Goal: Transaction & Acquisition: Purchase product/service

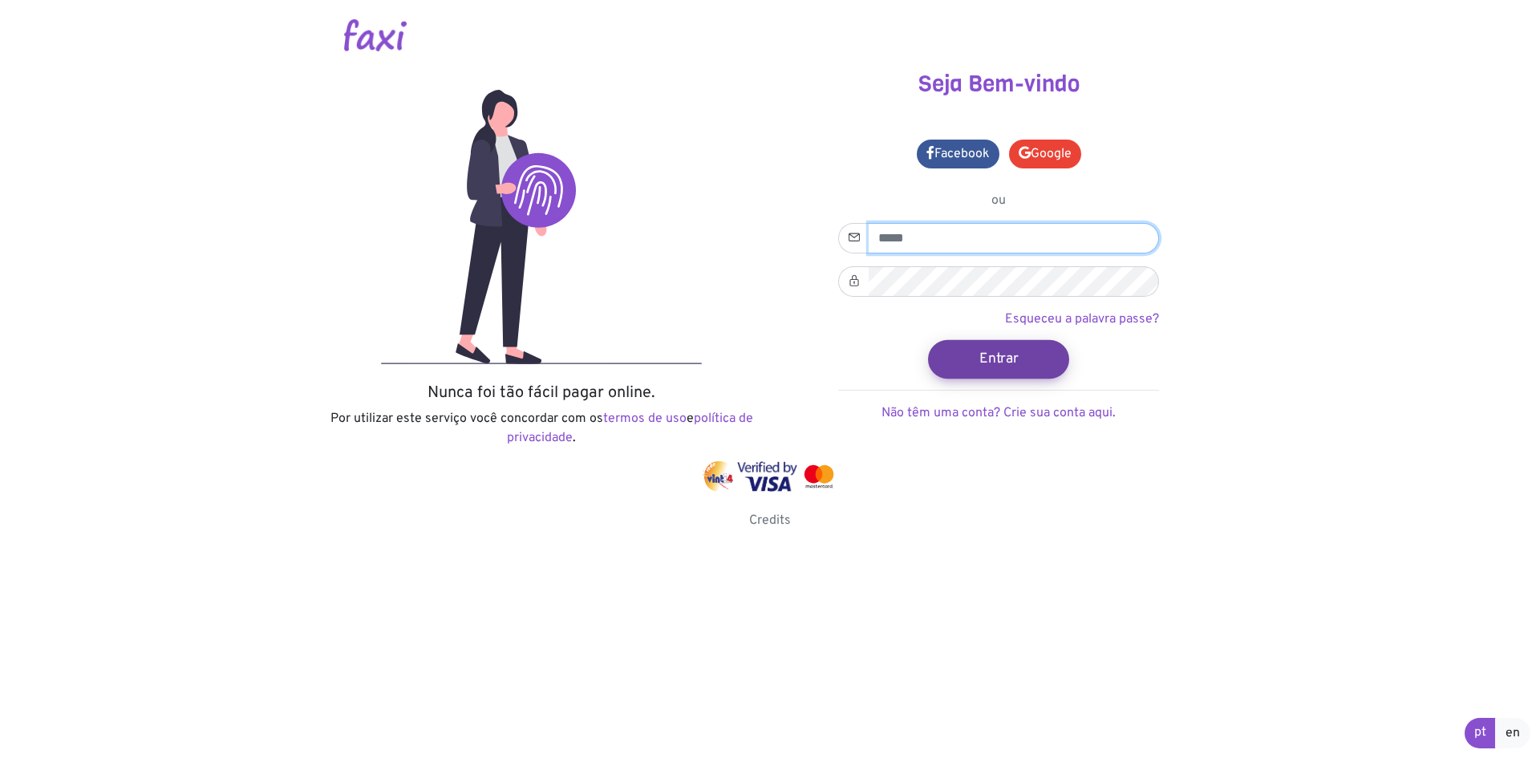
type input "**********"
click at [1034, 356] on button "Entrar" at bounding box center [998, 358] width 141 height 38
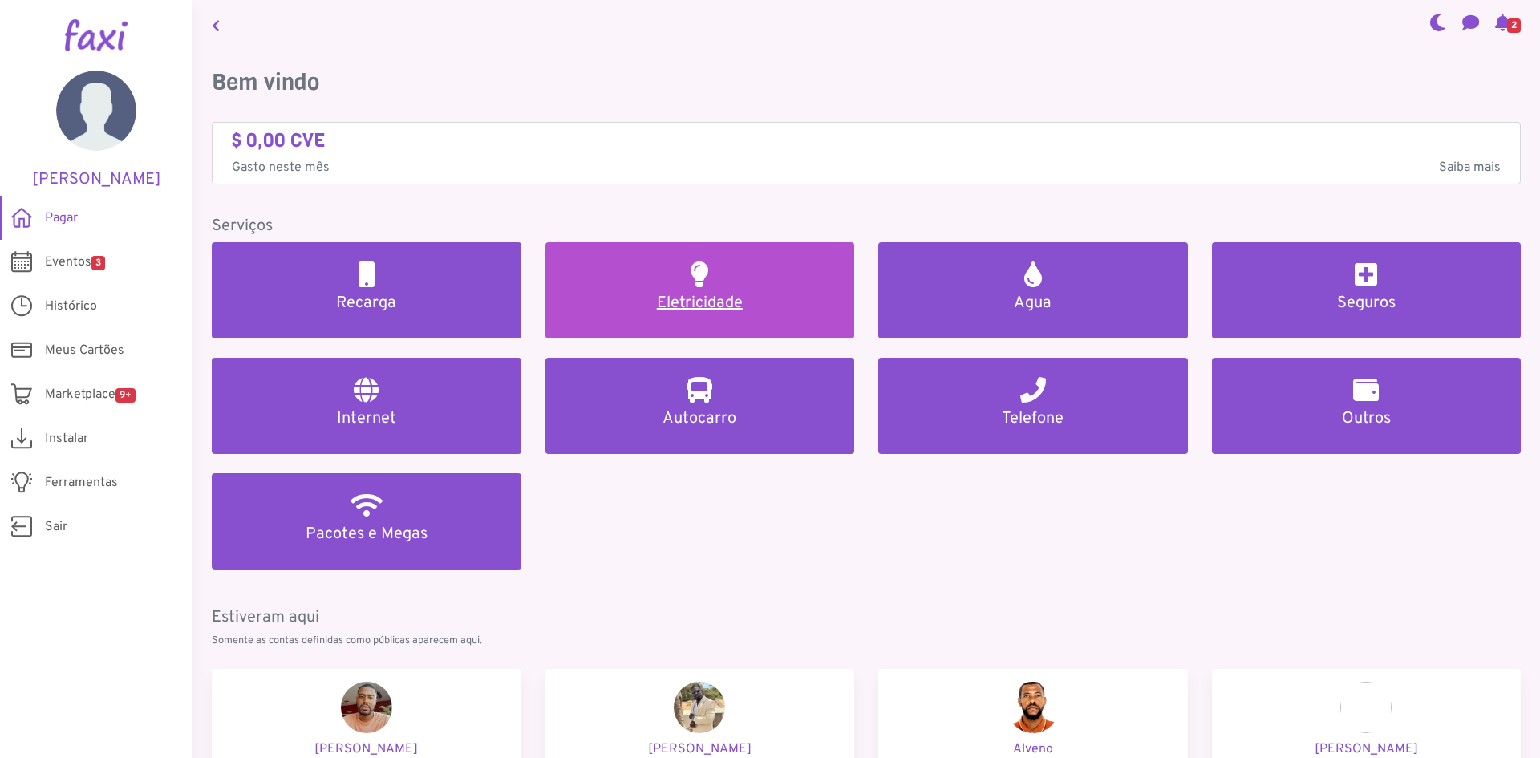
click at [734, 257] on link "Eletricidade" at bounding box center [700, 290] width 310 height 96
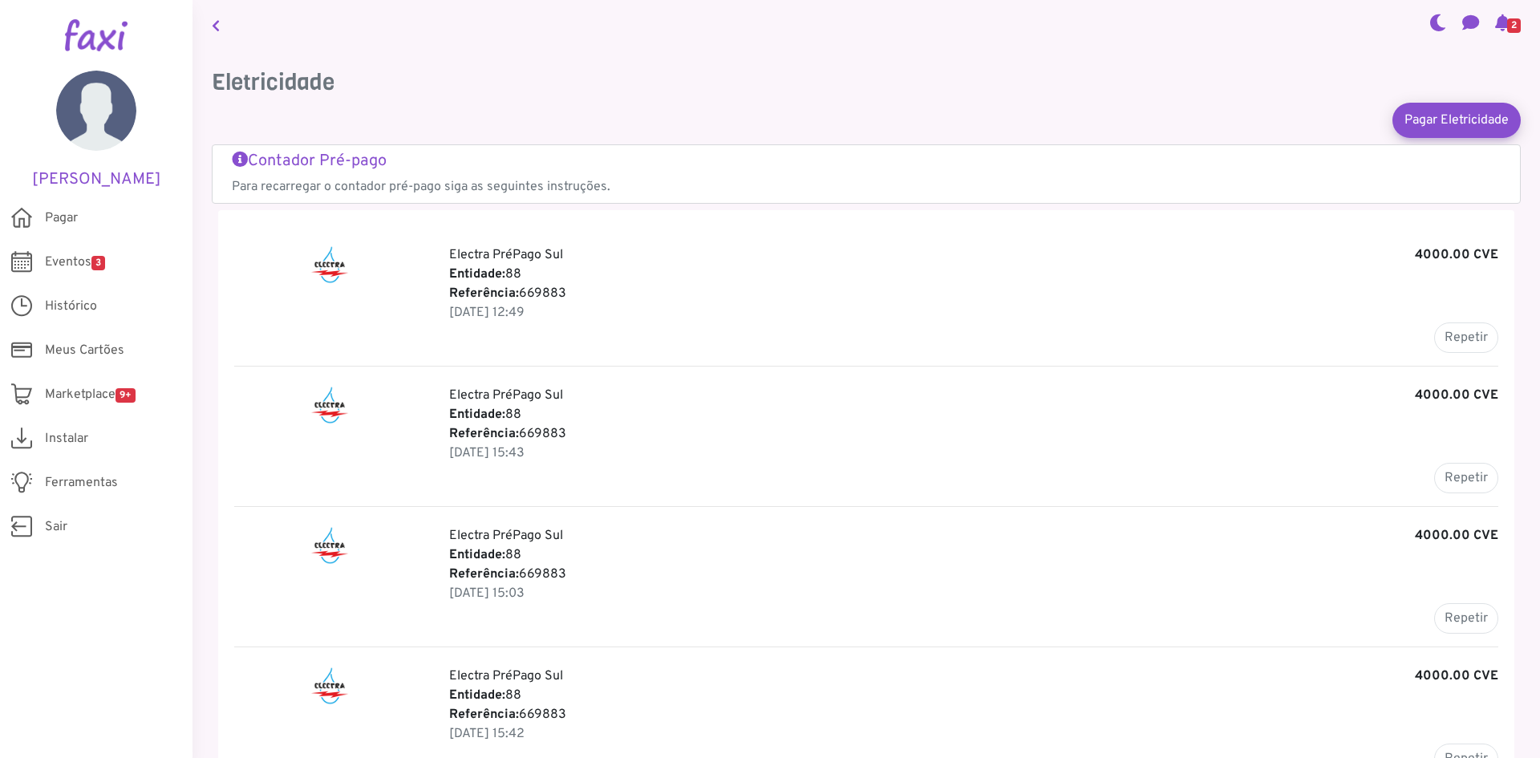
drag, startPoint x: 519, startPoint y: 289, endPoint x: 606, endPoint y: 292, distance: 87.4
click at [606, 292] on p "Referência: 669883" at bounding box center [973, 293] width 1049 height 19
copy p "669883"
click at [1452, 335] on button "Repetir" at bounding box center [1466, 337] width 64 height 30
type input "******"
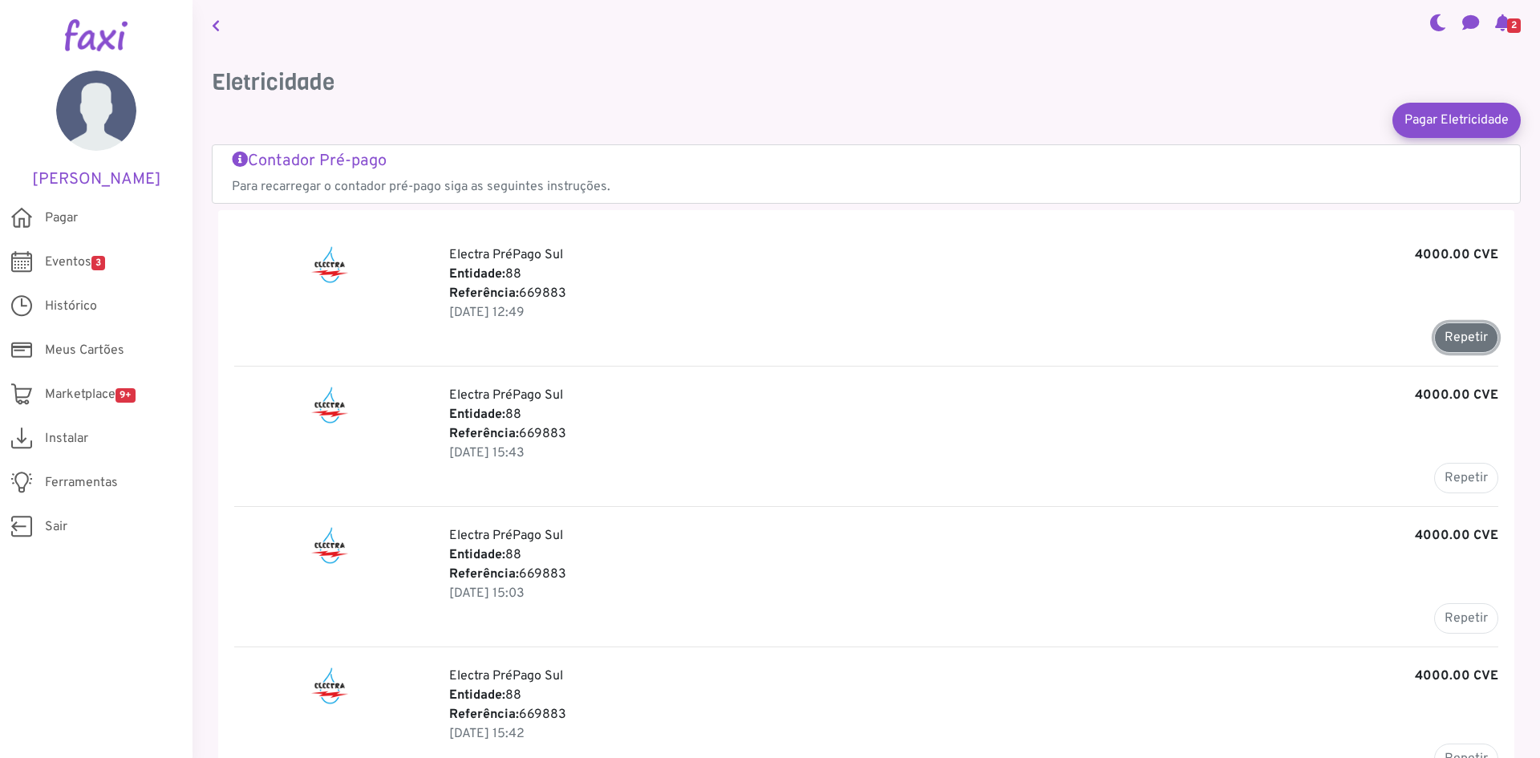
type input "*******"
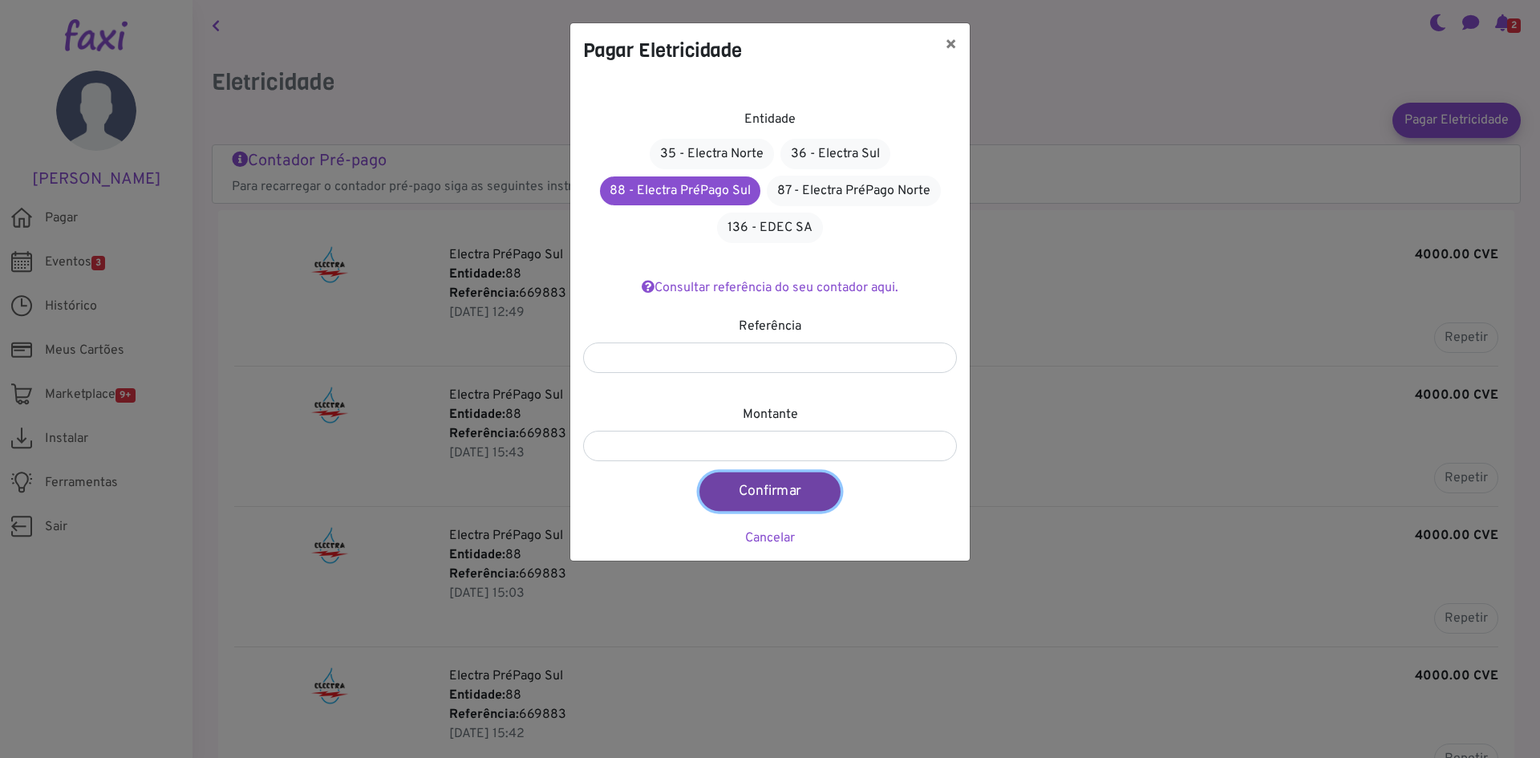
click at [768, 504] on button "Confirmar" at bounding box center [769, 491] width 141 height 38
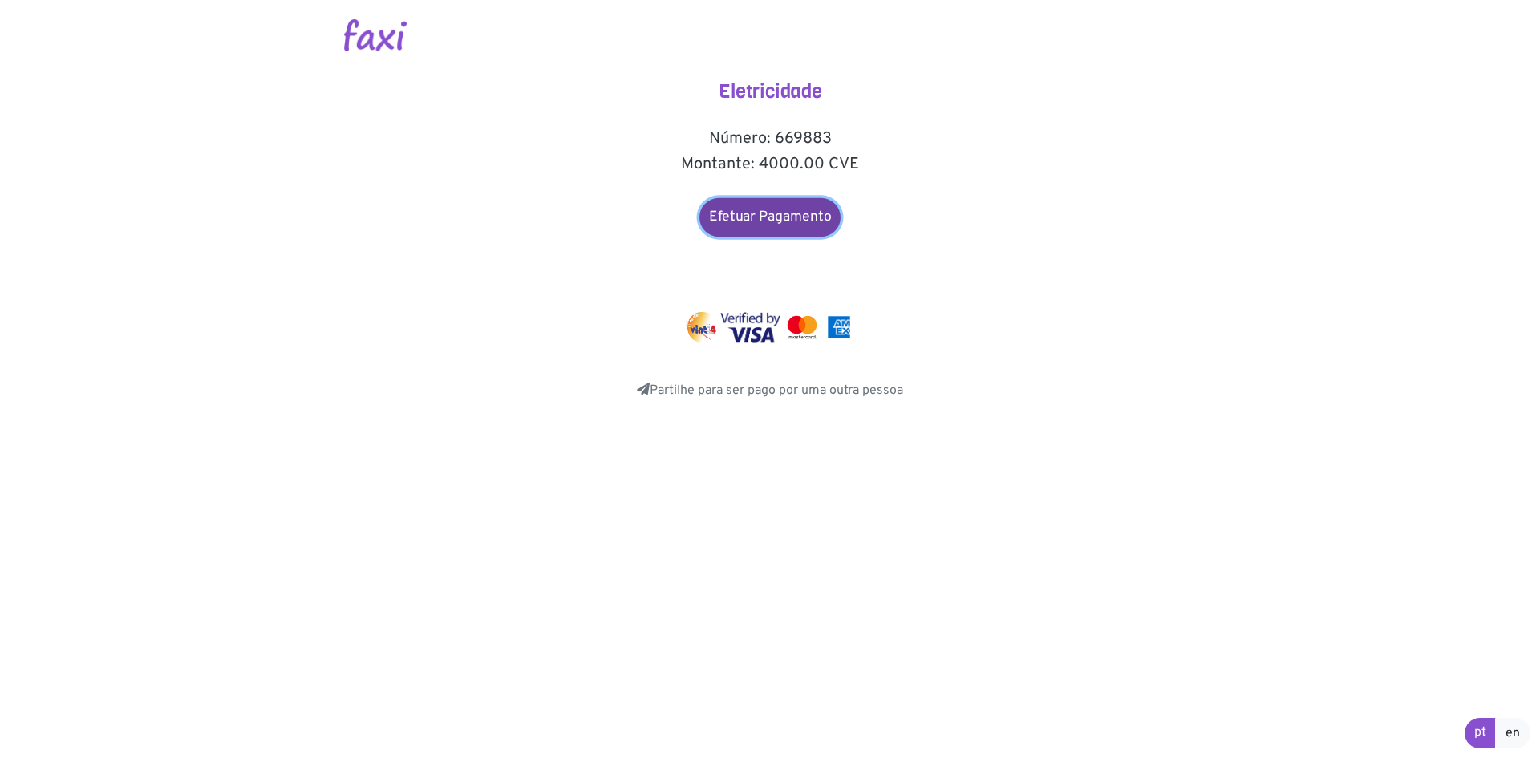
click at [771, 215] on link "Efetuar Pagamento" at bounding box center [769, 217] width 141 height 38
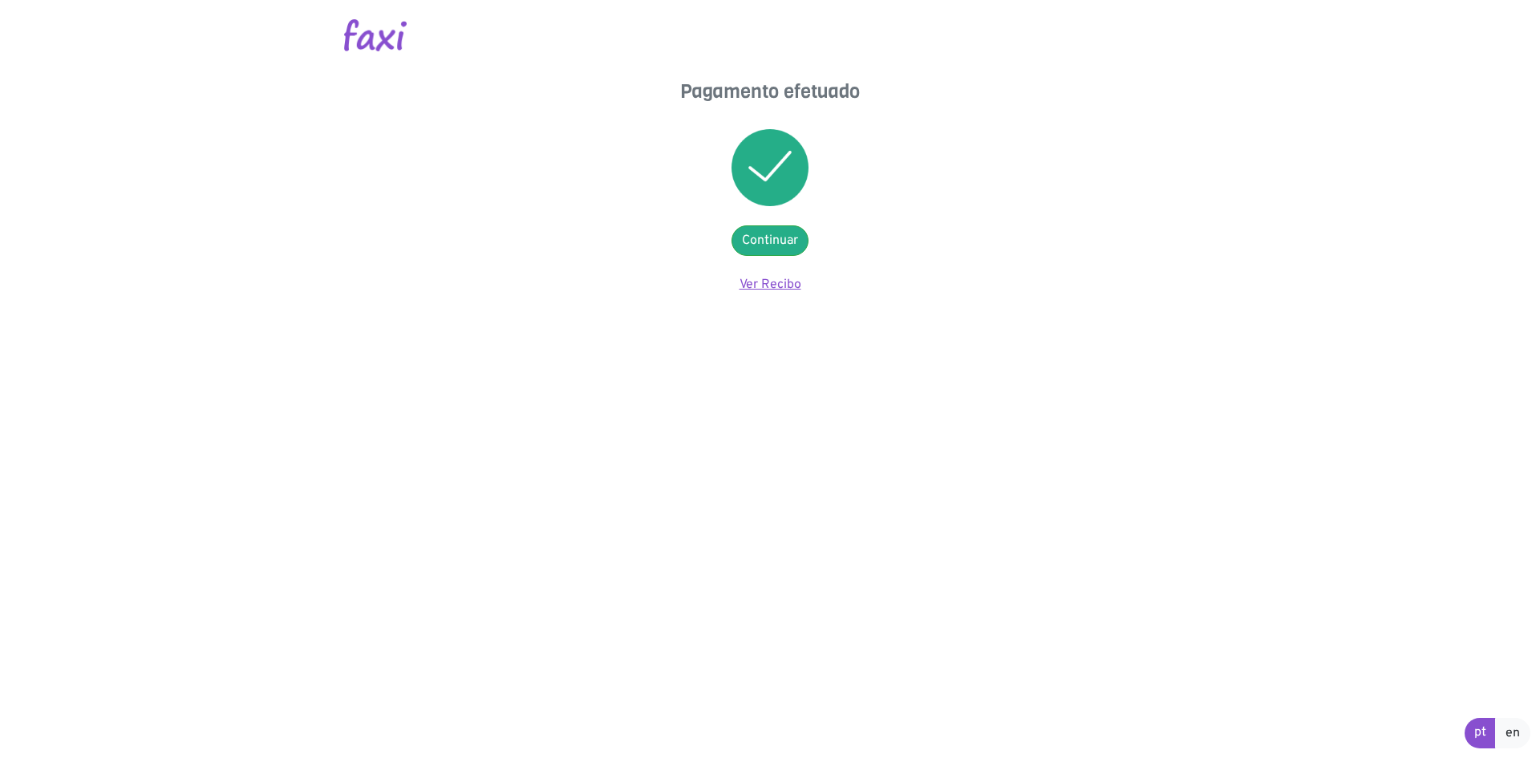
click at [767, 280] on link "Ver Recibo" at bounding box center [770, 285] width 62 height 16
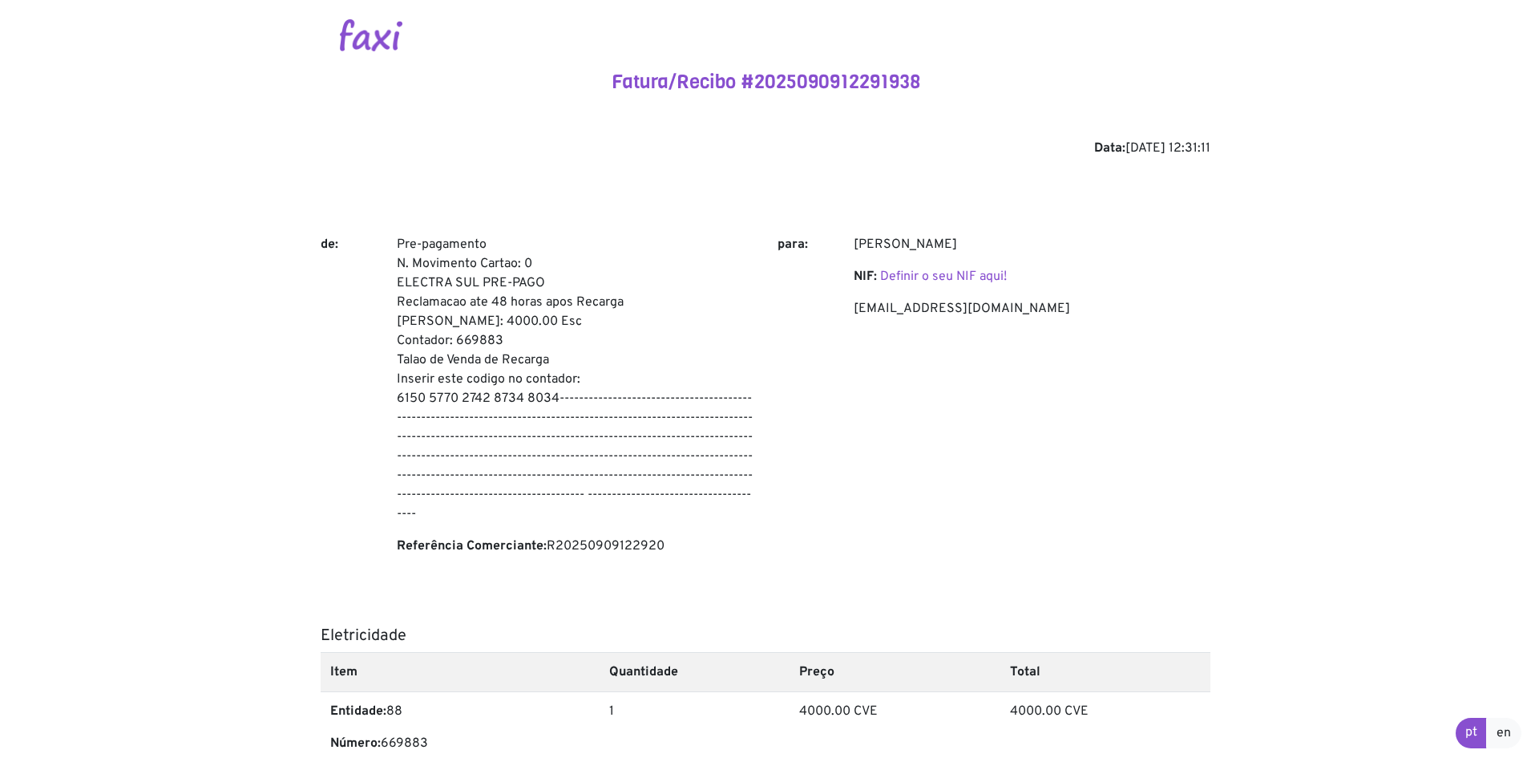
drag, startPoint x: 358, startPoint y: 40, endPoint x: 350, endPoint y: 42, distance: 8.2
click at [359, 40] on img at bounding box center [371, 35] width 63 height 32
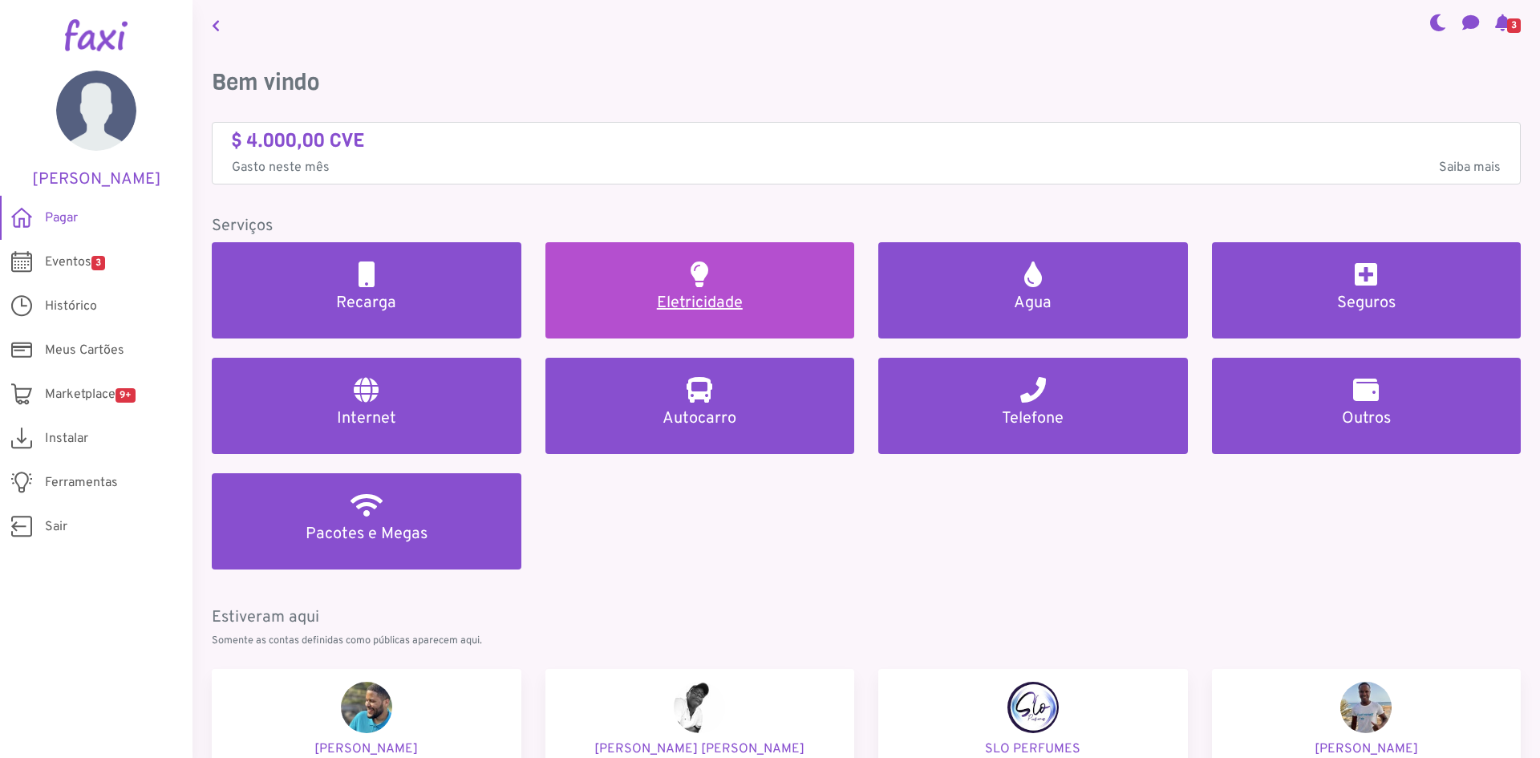
click at [695, 320] on link "Eletricidade" at bounding box center [700, 290] width 310 height 96
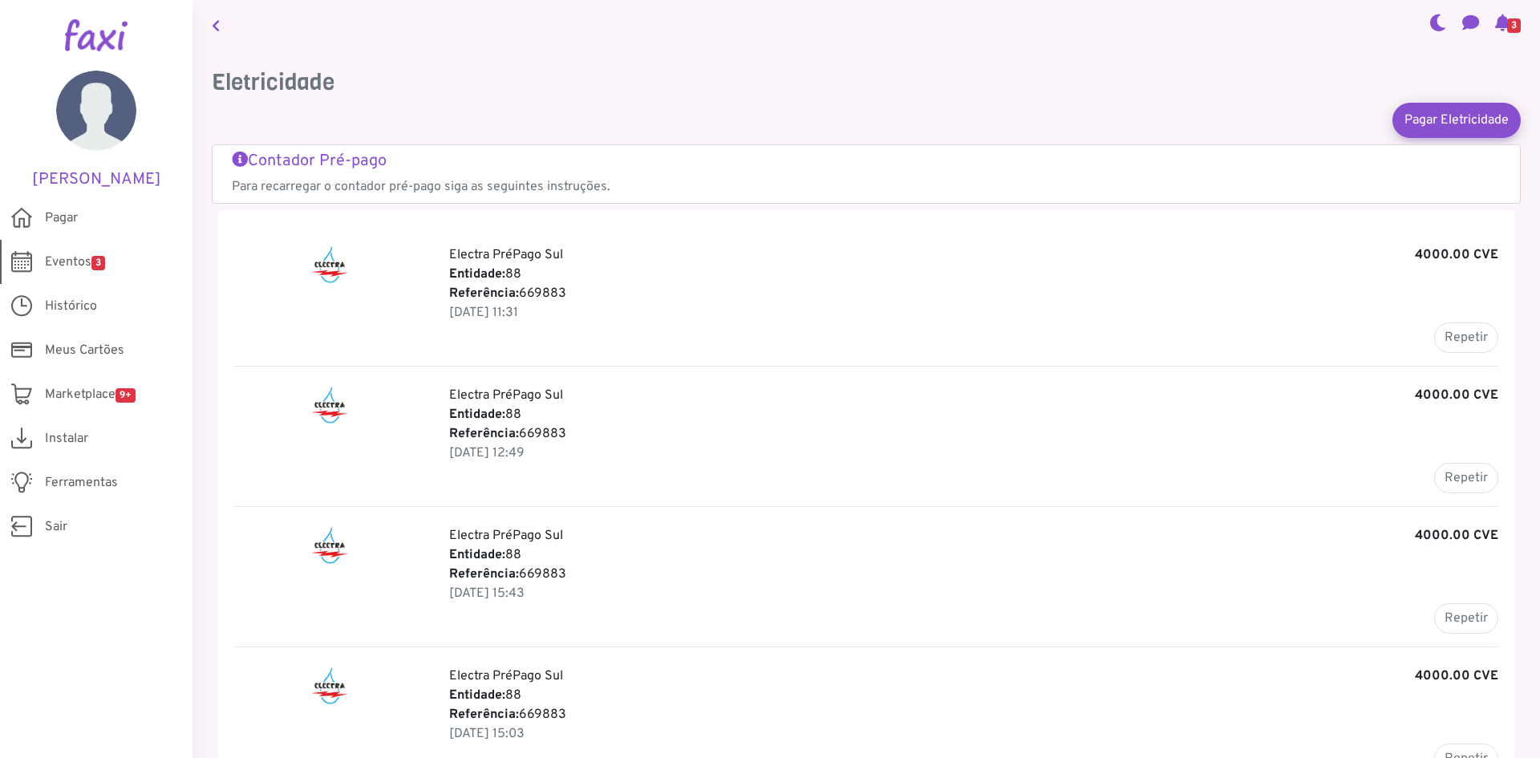
click at [71, 269] on span "Eventos 3" at bounding box center [75, 262] width 60 height 19
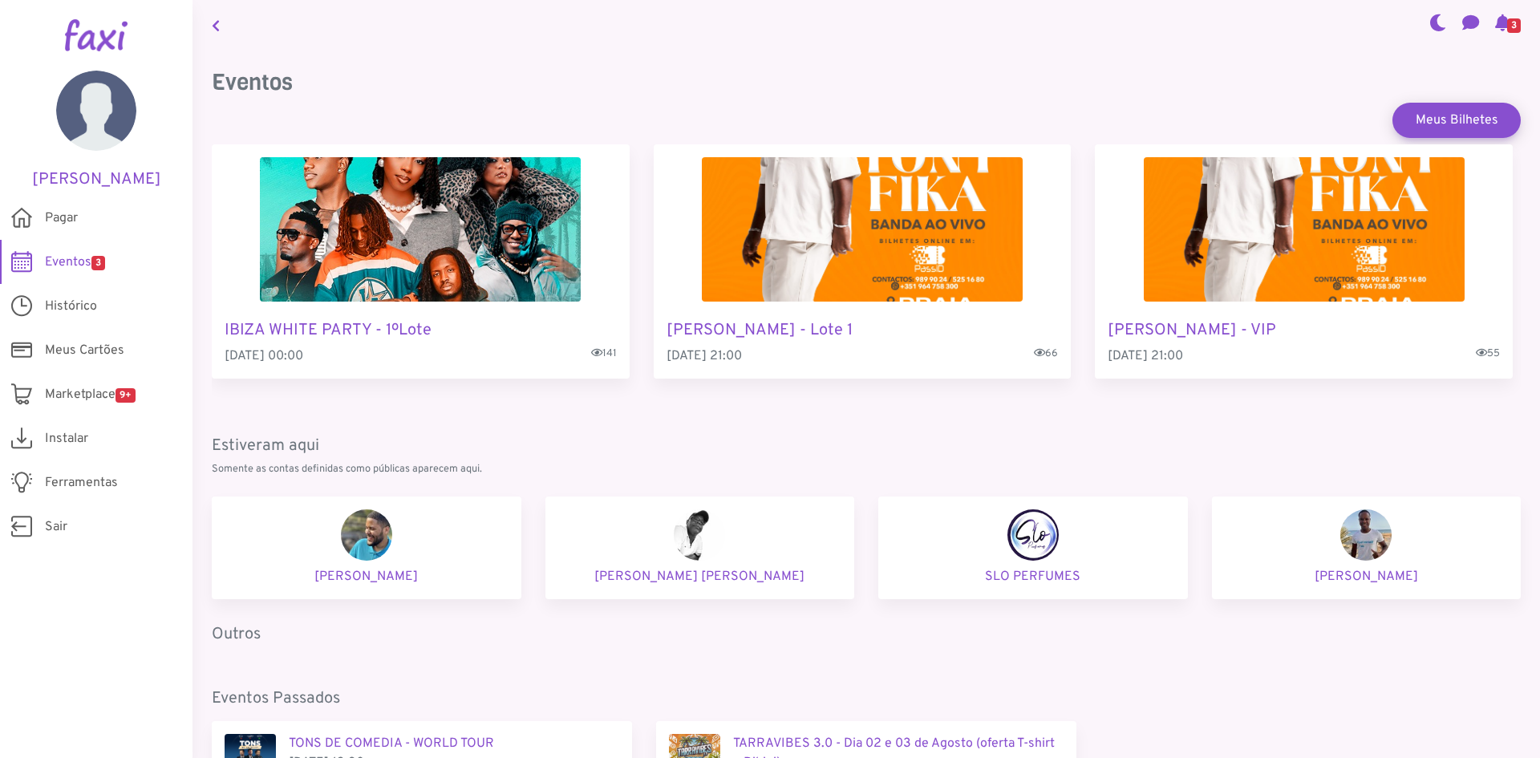
scroll to position [145, 0]
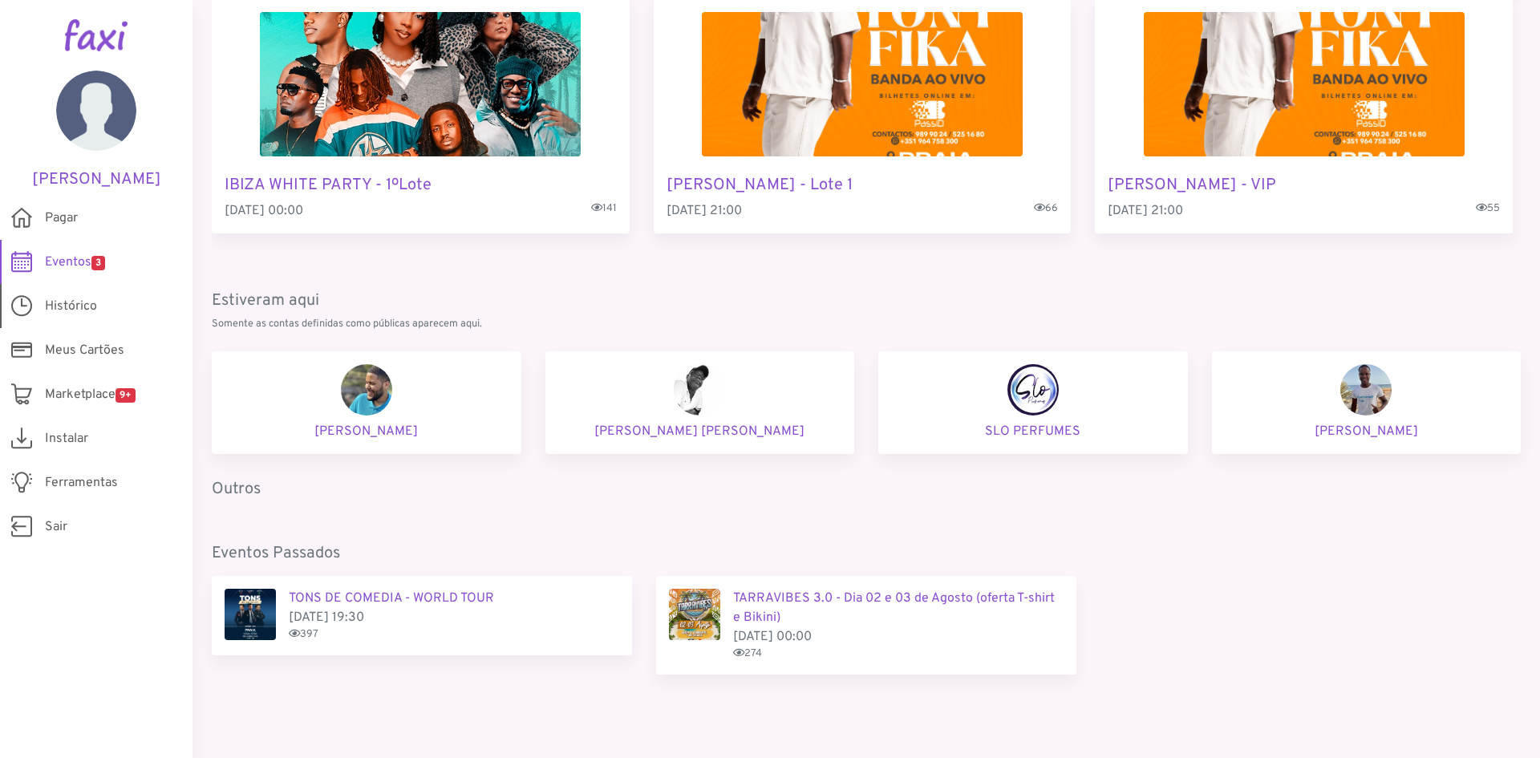
click at [47, 295] on link "Histórico" at bounding box center [96, 306] width 192 height 44
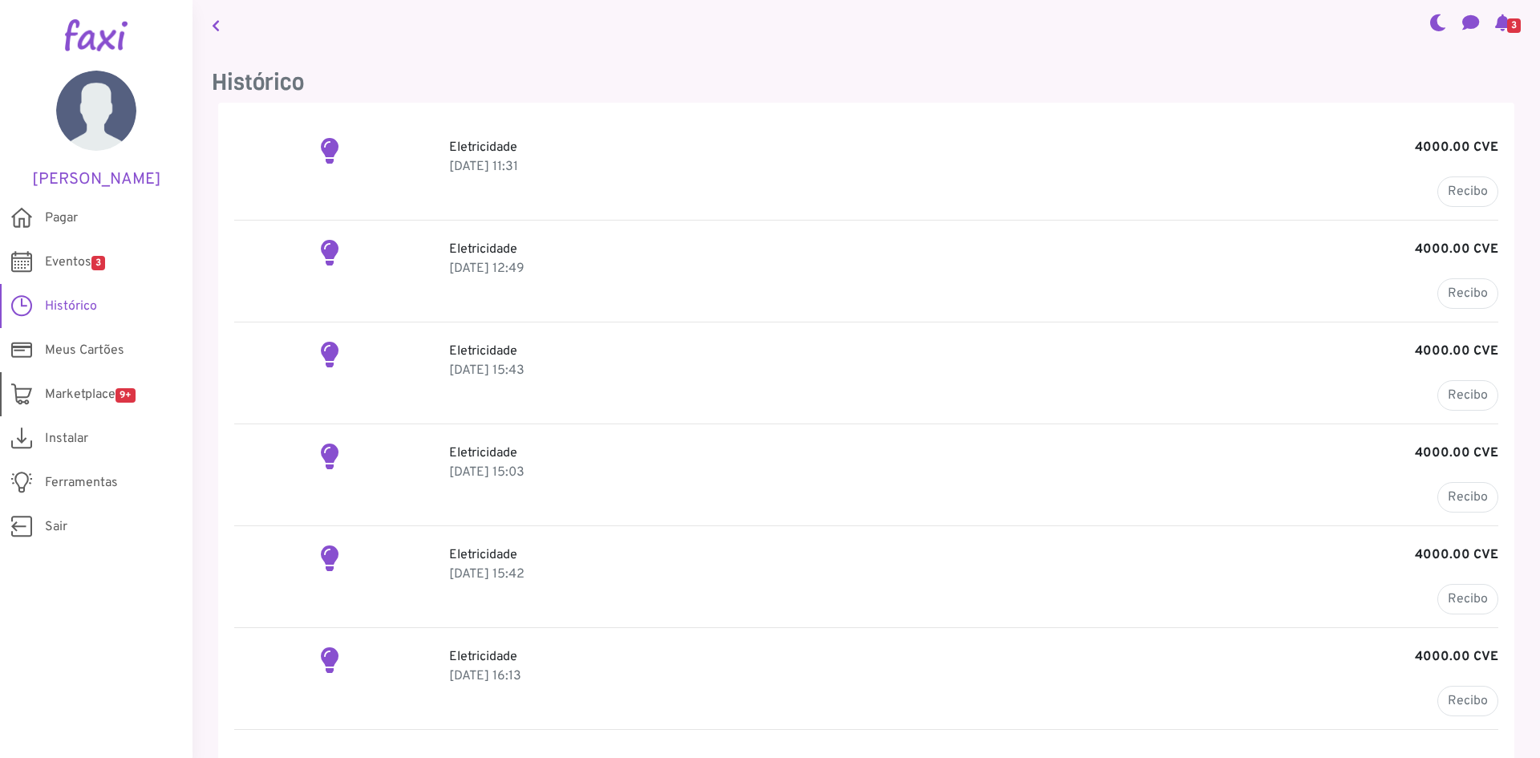
click at [84, 388] on span "Marketplace 9+" at bounding box center [90, 394] width 91 height 19
click at [55, 506] on link "Sair" at bounding box center [96, 526] width 192 height 44
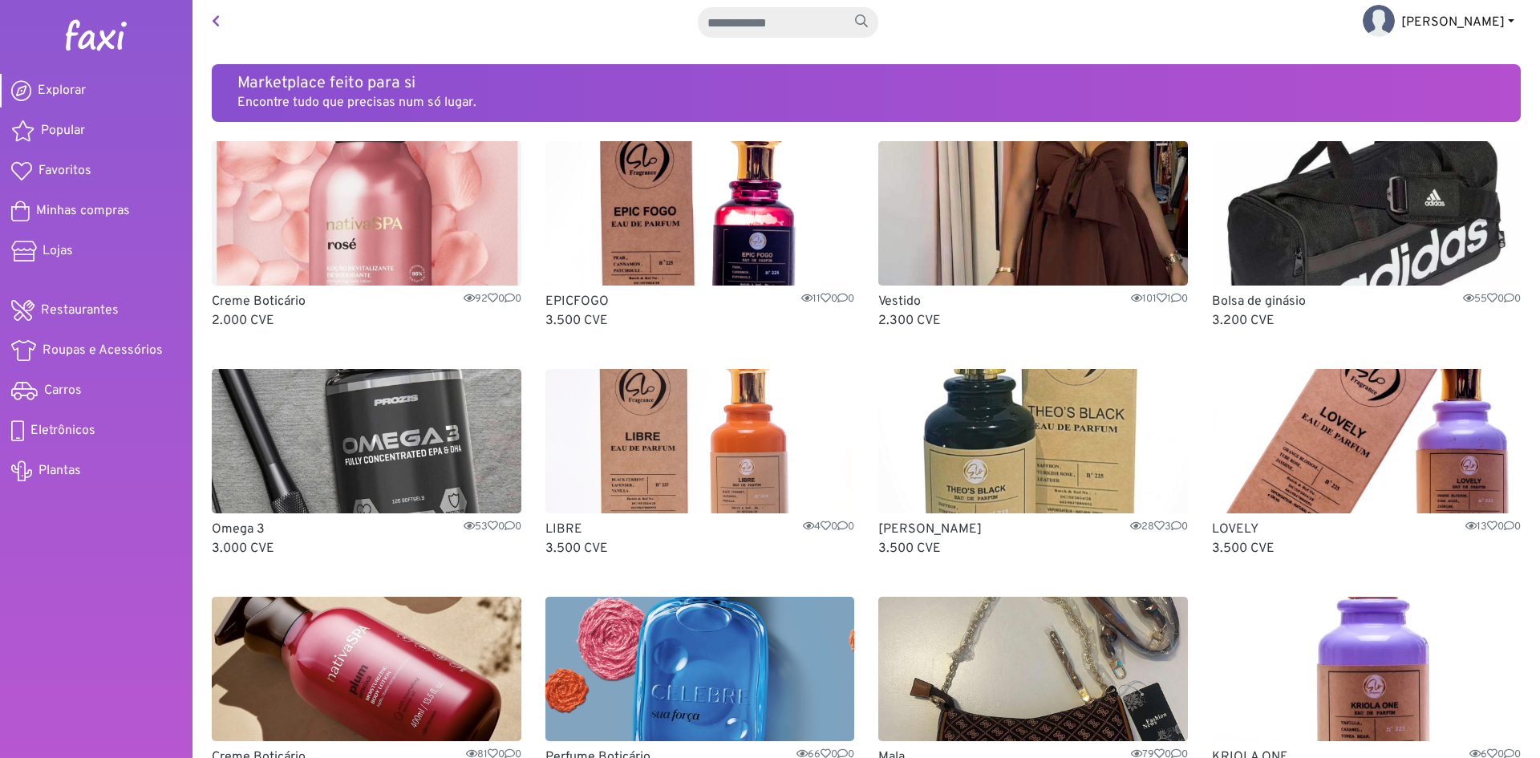
click at [1476, 29] on span "[PERSON_NAME]" at bounding box center [1452, 22] width 103 height 16
click at [1438, 86] on link "Sair" at bounding box center [1413, 86] width 127 height 26
